Goal: Information Seeking & Learning: Learn about a topic

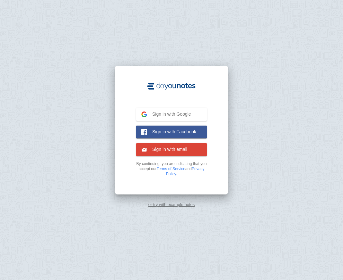
click at [174, 124] on ul "Sign in with Google Google Sign in with Facebook Facebook Sign in with email Em…" at bounding box center [171, 132] width 77 height 48
click at [175, 115] on span "Sign in with Google" at bounding box center [169, 114] width 44 height 6
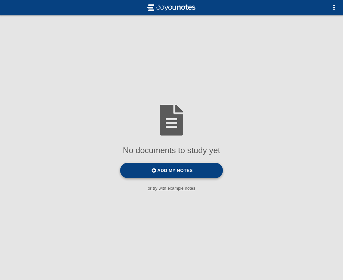
click at [167, 171] on span "Add my notes" at bounding box center [174, 170] width 35 height 5
click at [0, 0] on input "Add my notes" at bounding box center [0, 0] width 0 height 0
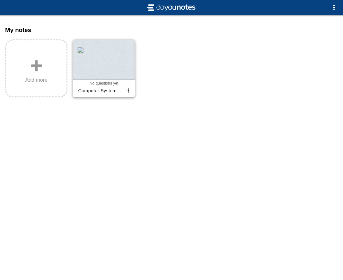
click at [109, 54] on div at bounding box center [104, 60] width 62 height 40
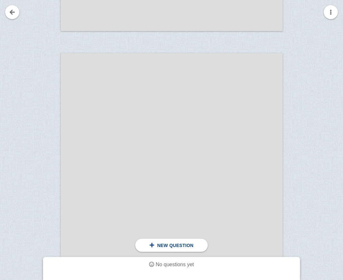
scroll to position [2585, 0]
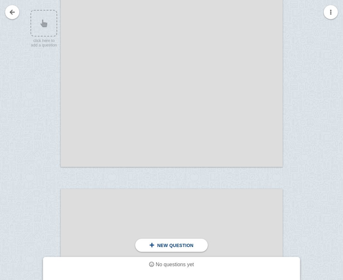
click at [90, 27] on div at bounding box center [172, 31] width 222 height 272
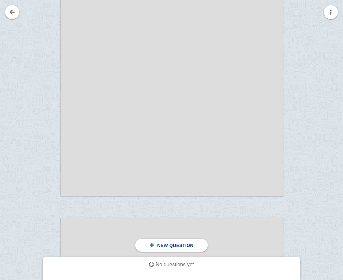
scroll to position [2271, 0]
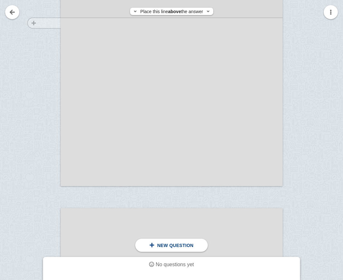
click at [34, 23] on div at bounding box center [41, 55] width 39 height 272
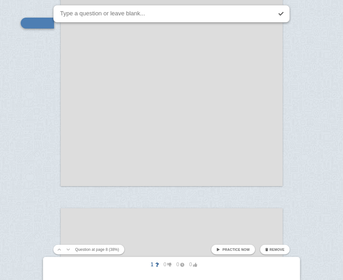
scroll to position [2196, 0]
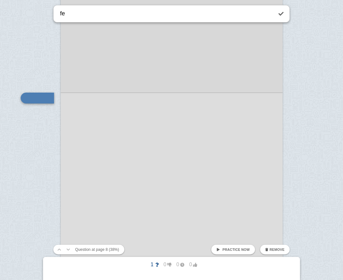
type textarea "f"
type textarea "projection"
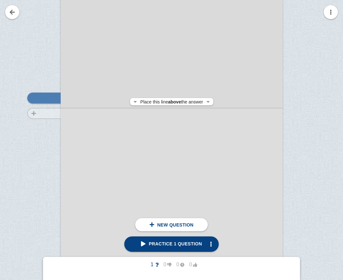
click at [47, 114] on div at bounding box center [41, 131] width 39 height 272
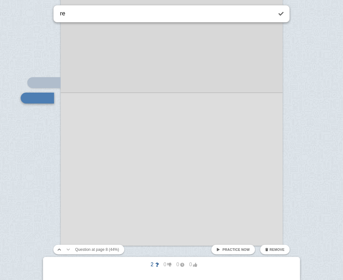
type textarea "re"
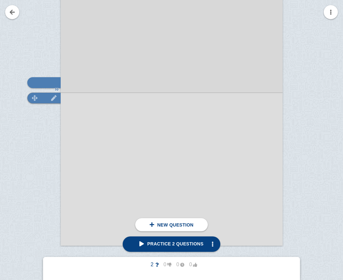
click at [53, 96] on img at bounding box center [54, 97] width 14 height 5
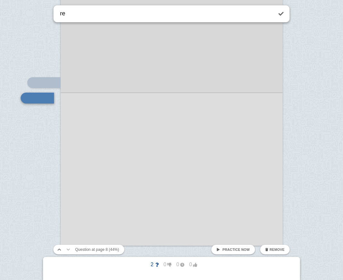
click at [247, 252] on link "Practice now" at bounding box center [232, 250] width 43 height 10
checkbox input "true"
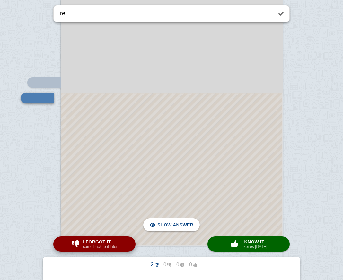
click at [124, 245] on button "I forgot it come back to it later" at bounding box center [94, 244] width 82 height 15
type textarea "projection"
checkbox input "false"
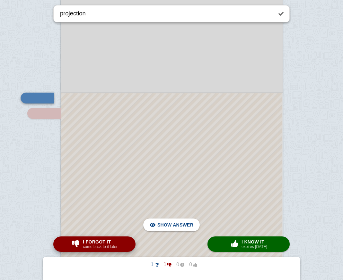
click at [116, 241] on span "I forgot it" at bounding box center [100, 242] width 34 height 5
type textarea "re"
checkbox input "true"
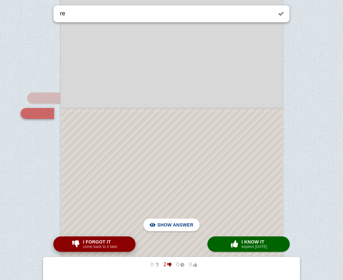
scroll to position [2212, 0]
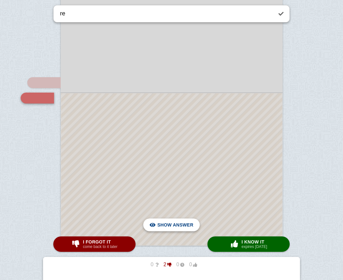
click at [167, 222] on span "Hide answer" at bounding box center [176, 225] width 33 height 14
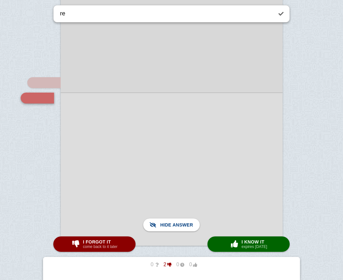
click at [92, 124] on div at bounding box center [172, 169] width 222 height 153
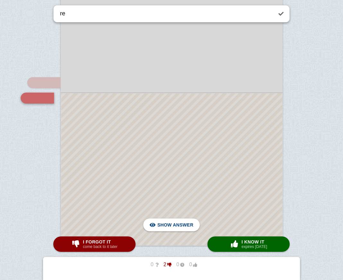
click at [92, 124] on div at bounding box center [171, 169] width 221 height 152
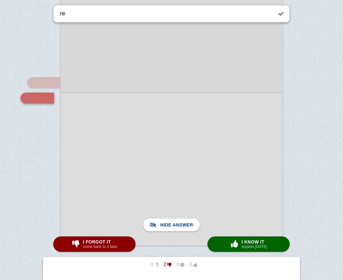
click at [92, 124] on div at bounding box center [172, 169] width 222 height 153
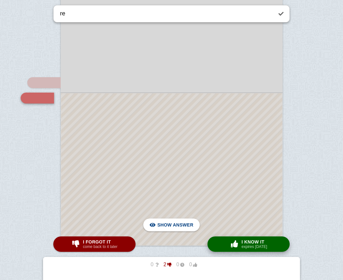
click at [233, 247] on span "button" at bounding box center [234, 244] width 10 height 7
type textarea "projection"
checkbox input "false"
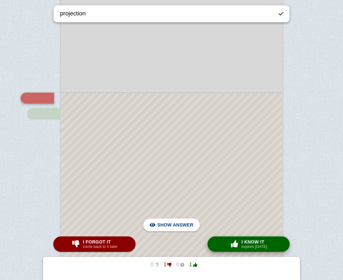
click at [229, 242] on span "button" at bounding box center [234, 244] width 10 height 7
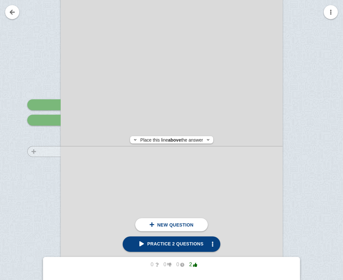
scroll to position [2187, 0]
click at [49, 152] on div at bounding box center [41, 140] width 39 height 272
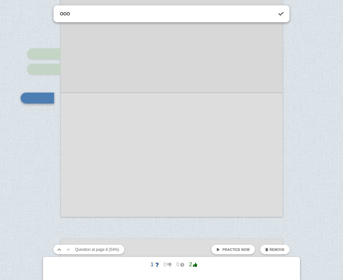
type textarea "ooo"
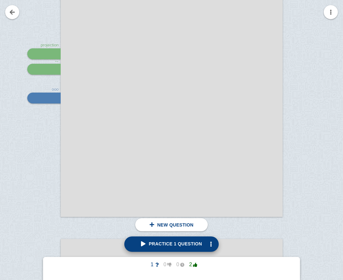
click at [162, 248] on link "Practice 1 question" at bounding box center [171, 244] width 94 height 15
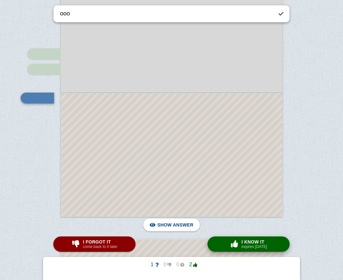
click at [228, 246] on span "button" at bounding box center [234, 244] width 12 height 8
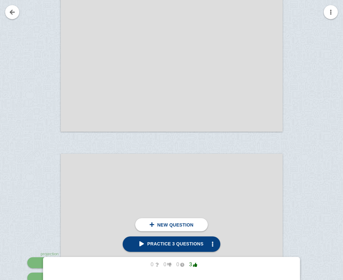
scroll to position [1999, 0]
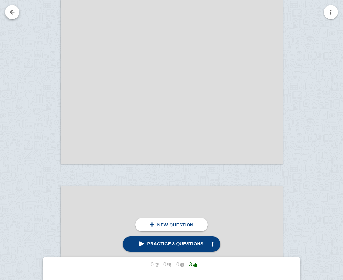
click at [15, 15] on link at bounding box center [12, 12] width 14 height 14
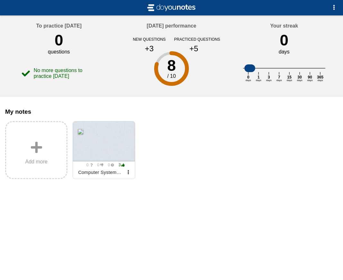
checkbox input "false"
click at [127, 175] on span "button" at bounding box center [128, 172] width 4 height 4
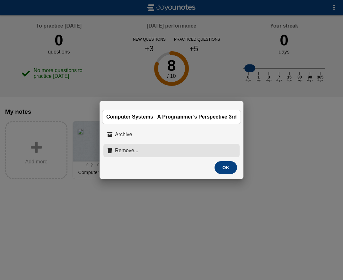
click at [137, 151] on span "Remove..." at bounding box center [126, 151] width 23 height 6
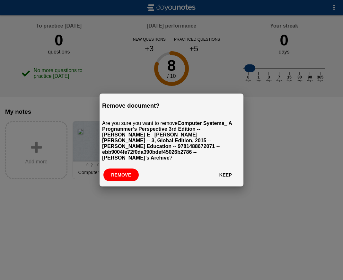
click at [129, 175] on button "Remove" at bounding box center [120, 175] width 35 height 13
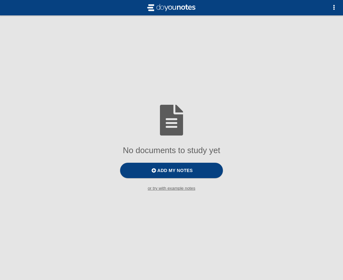
click at [160, 190] on small "or try with example notes" at bounding box center [171, 188] width 343 height 5
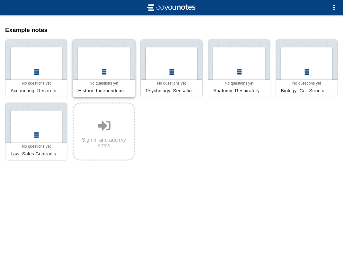
click at [117, 76] on div at bounding box center [104, 60] width 62 height 40
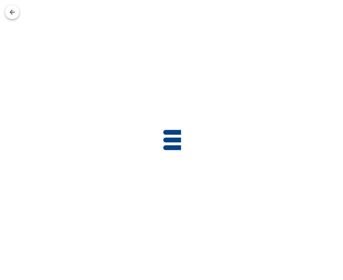
click at [8, 12] on link at bounding box center [12, 12] width 14 height 14
